Goal: Browse casually

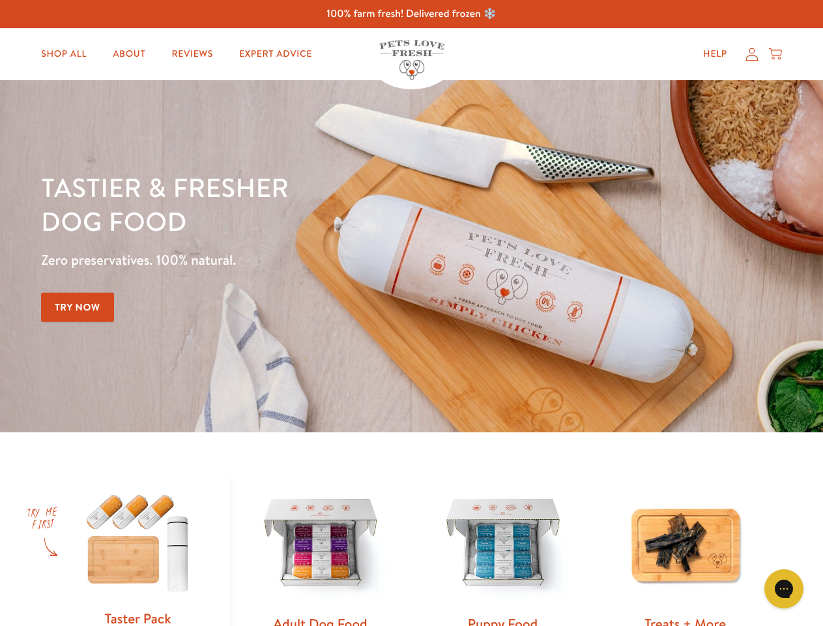
click at [411, 313] on div "Tastier & fresher dog food Zero preservatives. 100% natural. Try Now" at bounding box center [288, 256] width 494 height 172
click at [784, 588] on icon "Gorgias live chat" at bounding box center [783, 588] width 12 height 12
